Goal: Task Accomplishment & Management: Complete application form

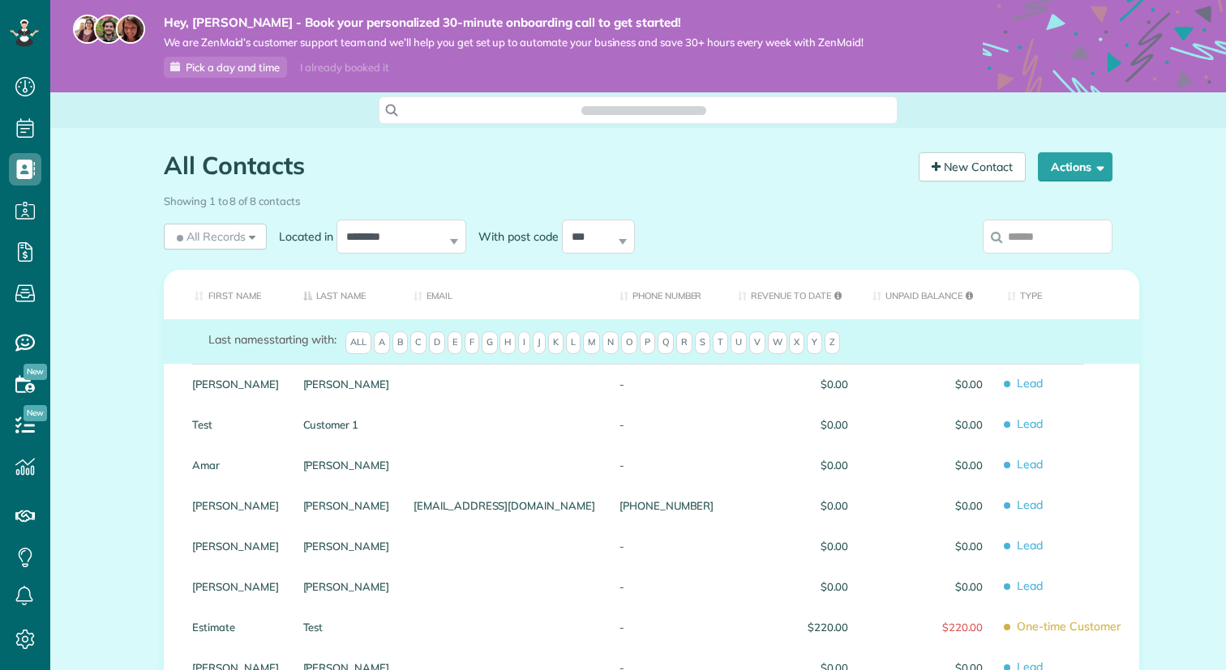
scroll to position [7, 7]
click at [965, 176] on link "New Contact" at bounding box center [971, 166] width 107 height 29
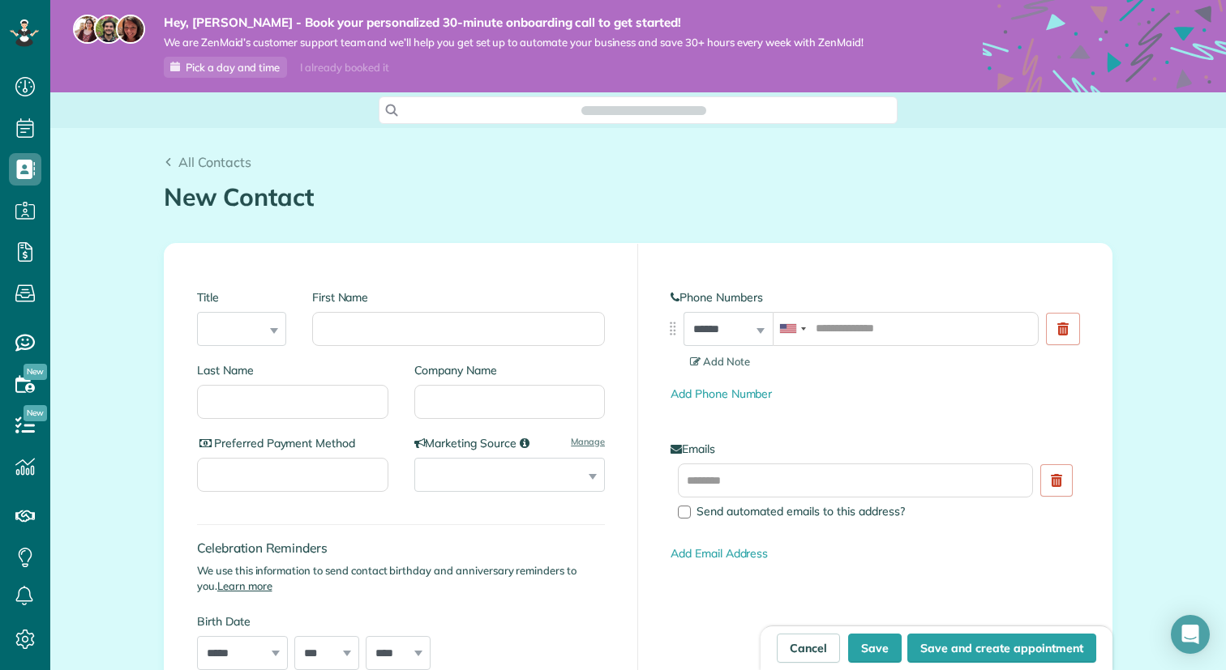
scroll to position [7, 7]
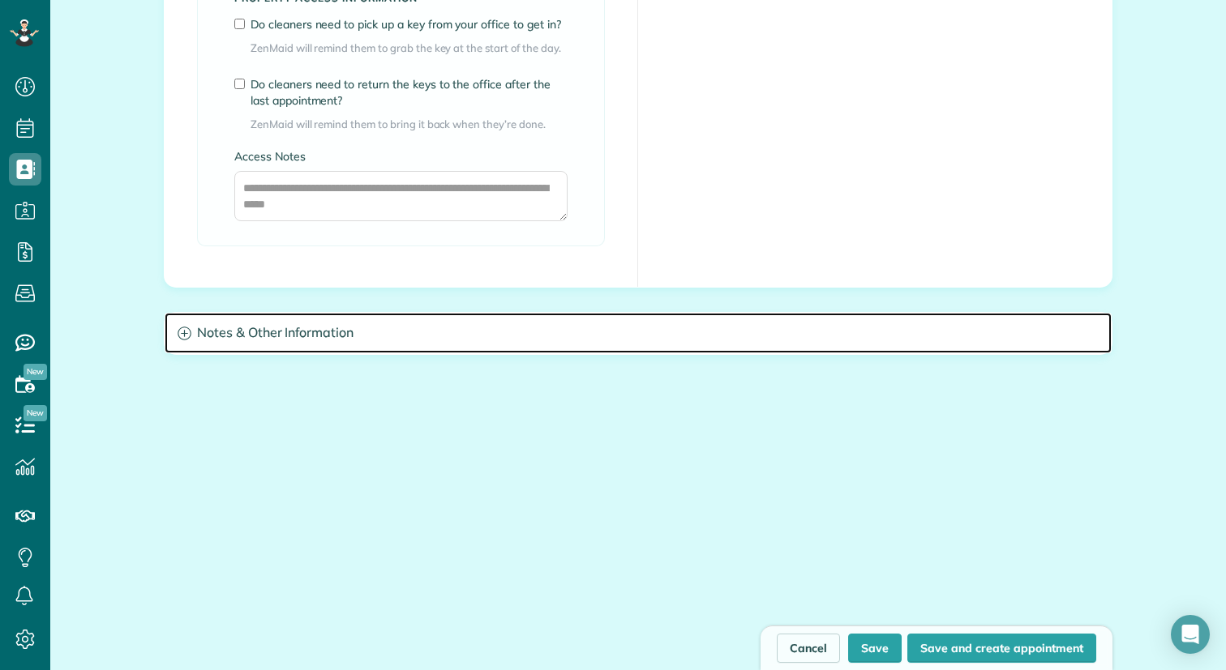
click at [435, 331] on h3 "Notes & Other Information" at bounding box center [638, 333] width 947 height 41
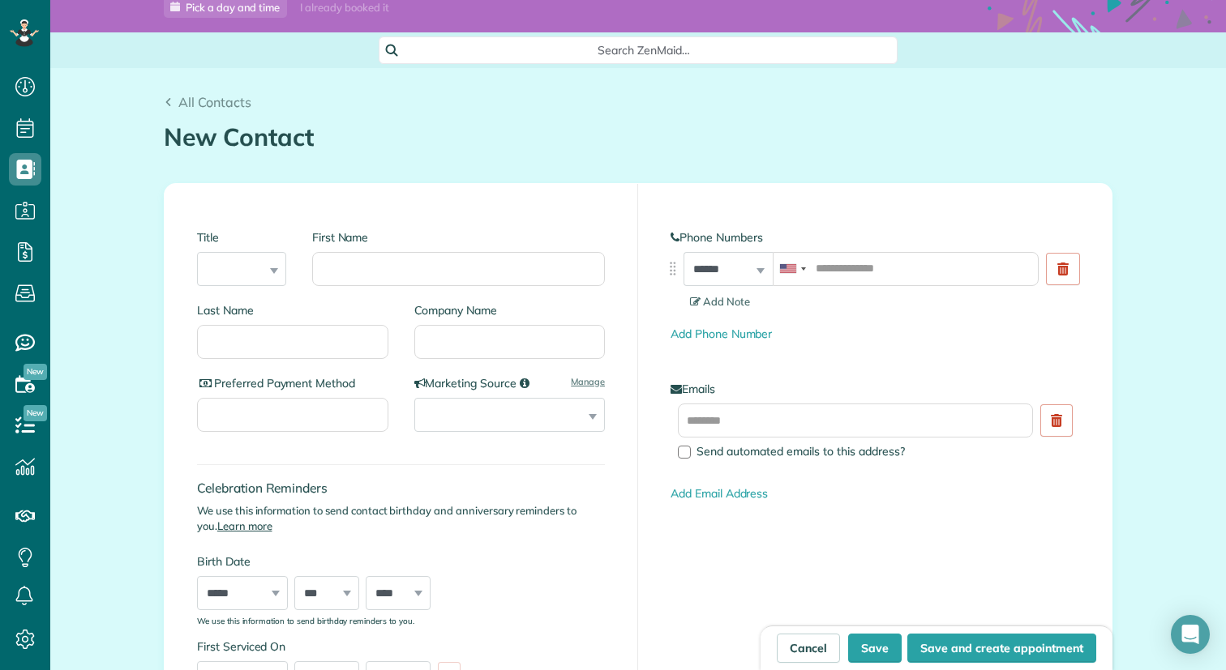
scroll to position [0, 0]
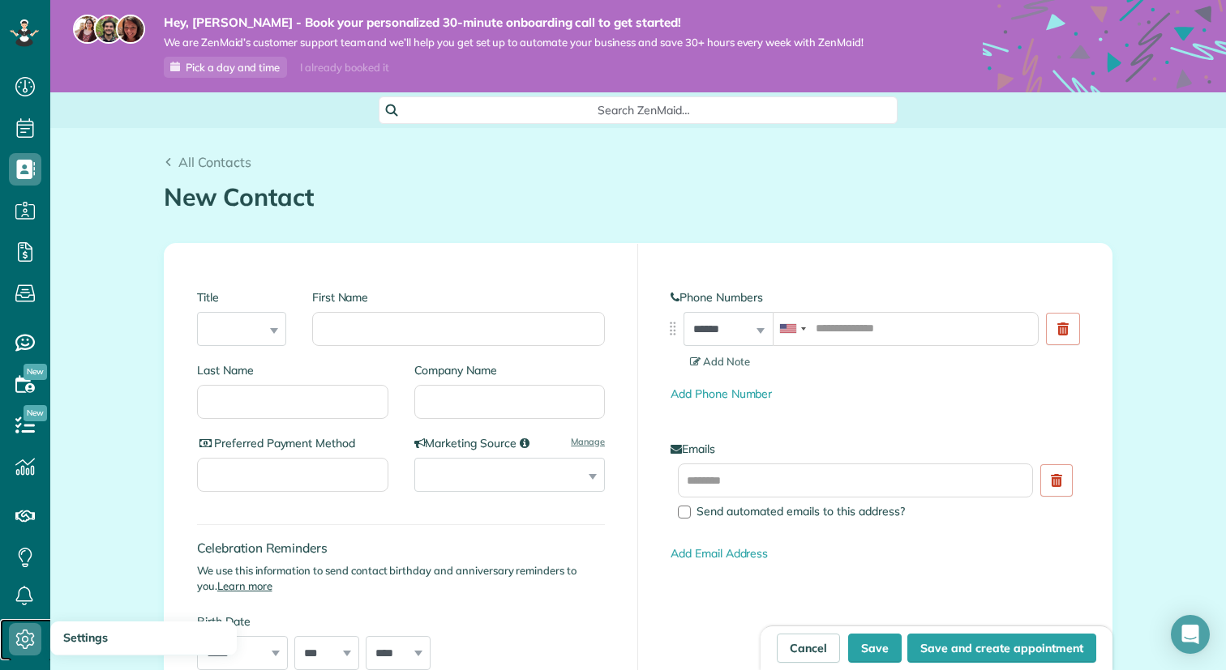
click at [28, 636] on icon at bounding box center [25, 639] width 32 height 32
